Goal: Transaction & Acquisition: Book appointment/travel/reservation

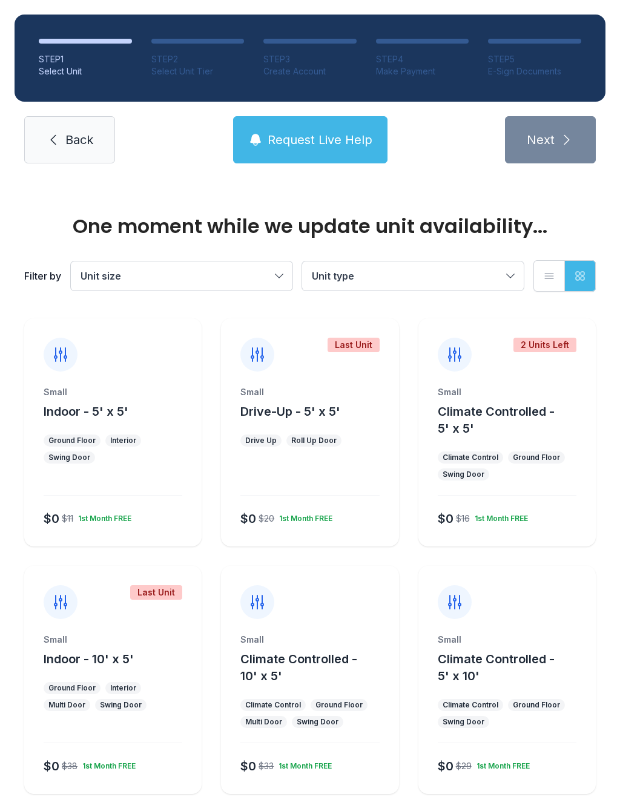
click at [77, 452] on div "Swing Door" at bounding box center [69, 458] width 51 height 12
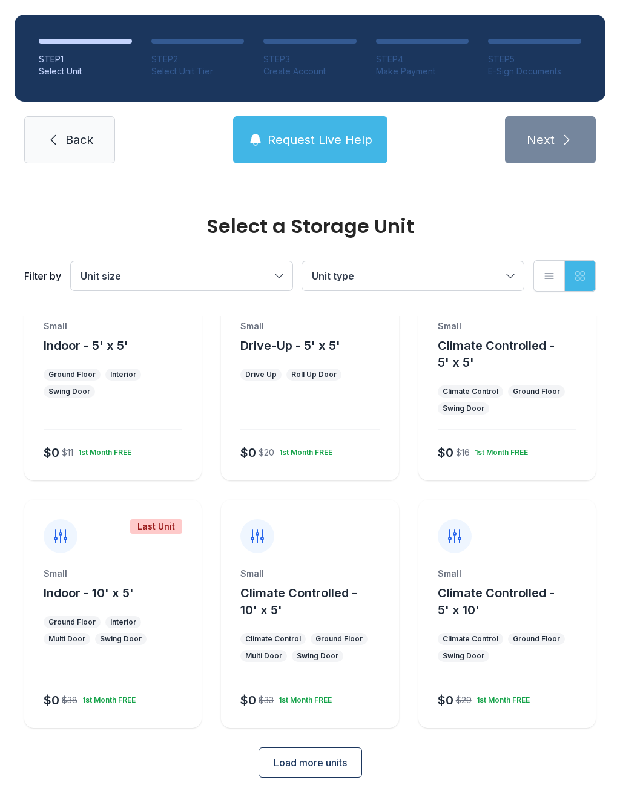
scroll to position [65, 0]
click at [318, 147] on span "Request Live Help" at bounding box center [320, 139] width 105 height 17
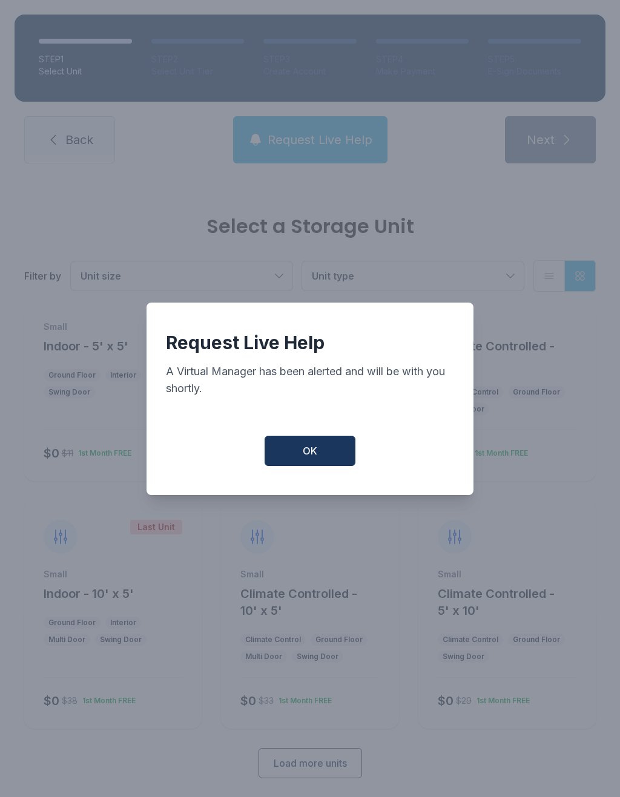
click at [298, 463] on button "OK" at bounding box center [310, 451] width 91 height 30
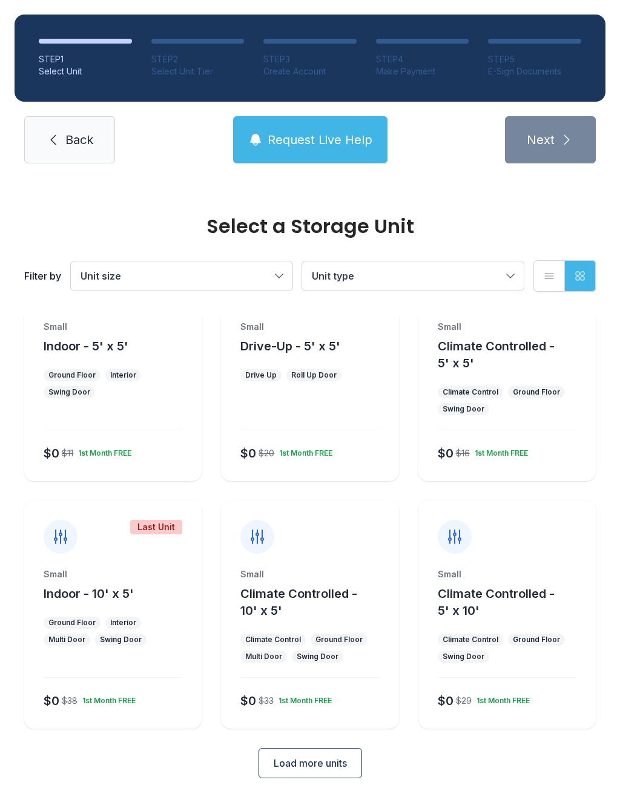
click at [135, 378] on div "Interior" at bounding box center [123, 375] width 36 height 12
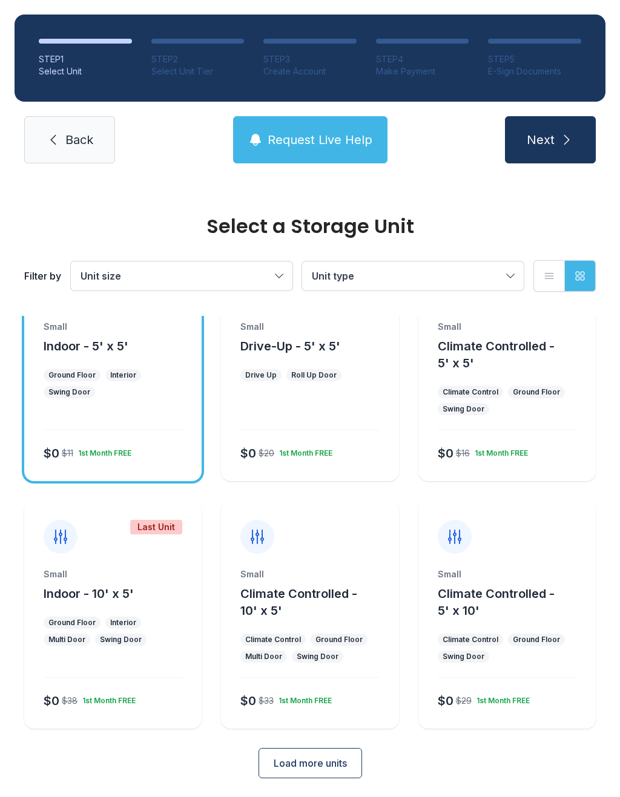
click at [569, 122] on button "Next" at bounding box center [550, 139] width 91 height 47
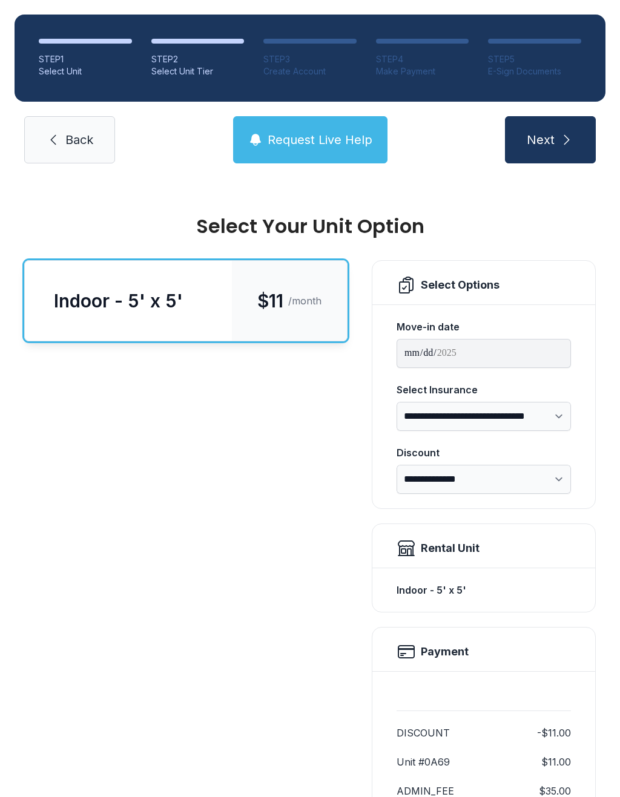
click at [555, 125] on button "Next" at bounding box center [550, 139] width 91 height 47
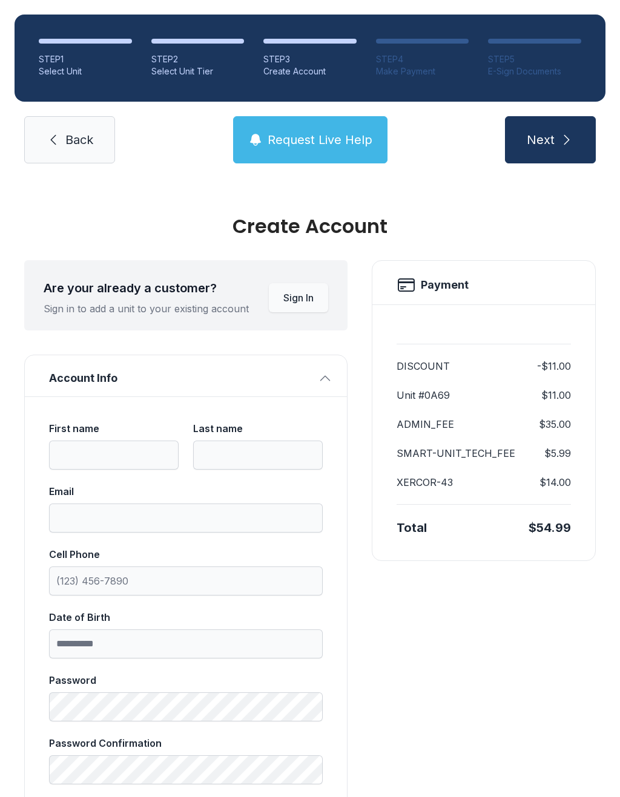
click at [538, 134] on span "Next" at bounding box center [541, 139] width 28 height 17
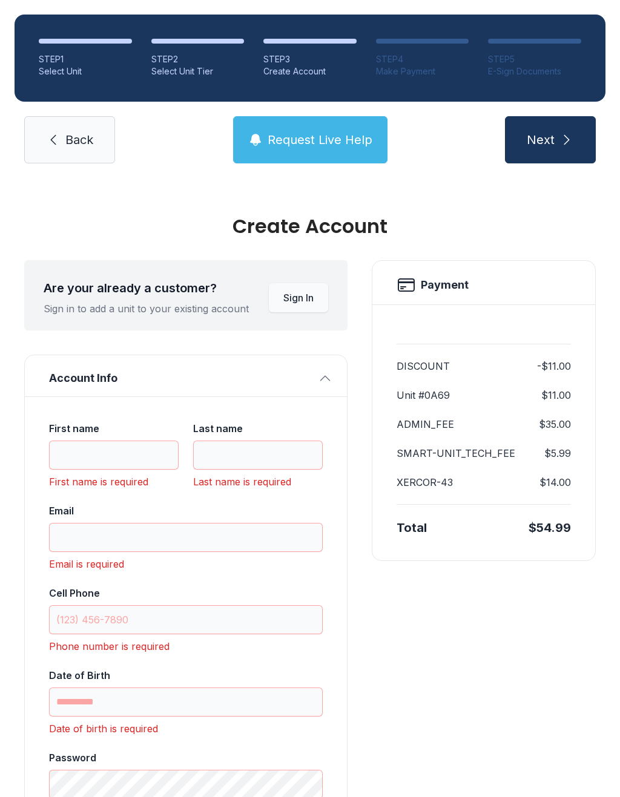
click at [76, 126] on link "Back" at bounding box center [69, 139] width 91 height 47
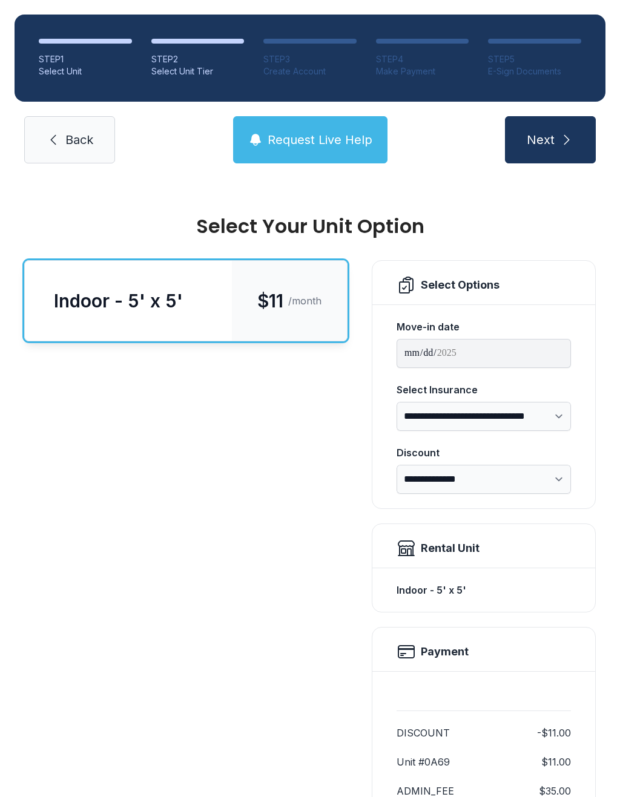
click at [74, 127] on link "Back" at bounding box center [69, 139] width 91 height 47
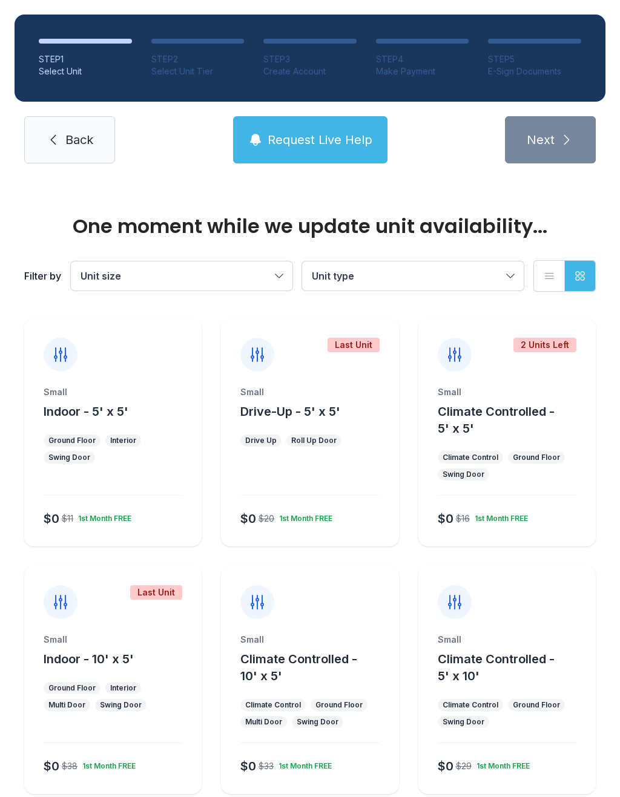
click at [76, 142] on span "Back" at bounding box center [79, 139] width 28 height 17
